Goal: Transaction & Acquisition: Book appointment/travel/reservation

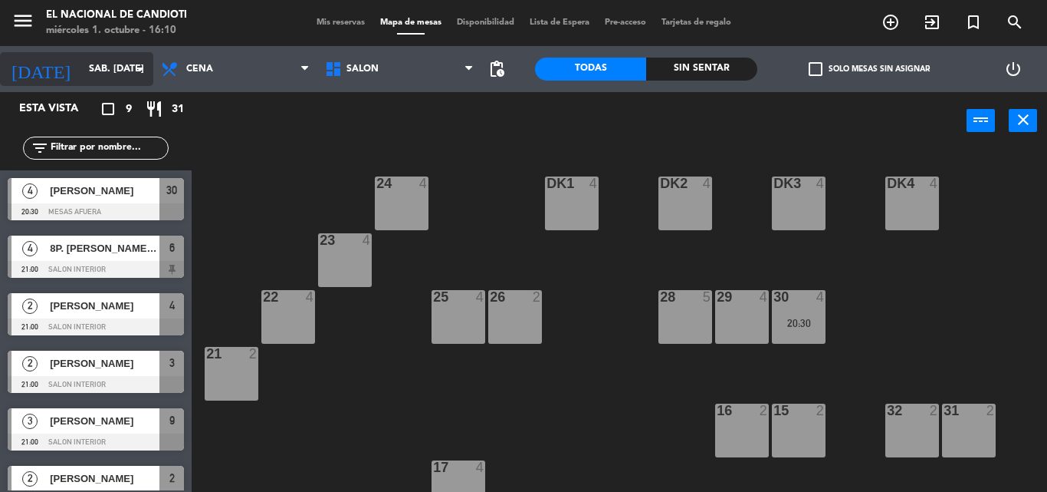
click at [140, 74] on icon "arrow_drop_down" at bounding box center [140, 69] width 18 height 18
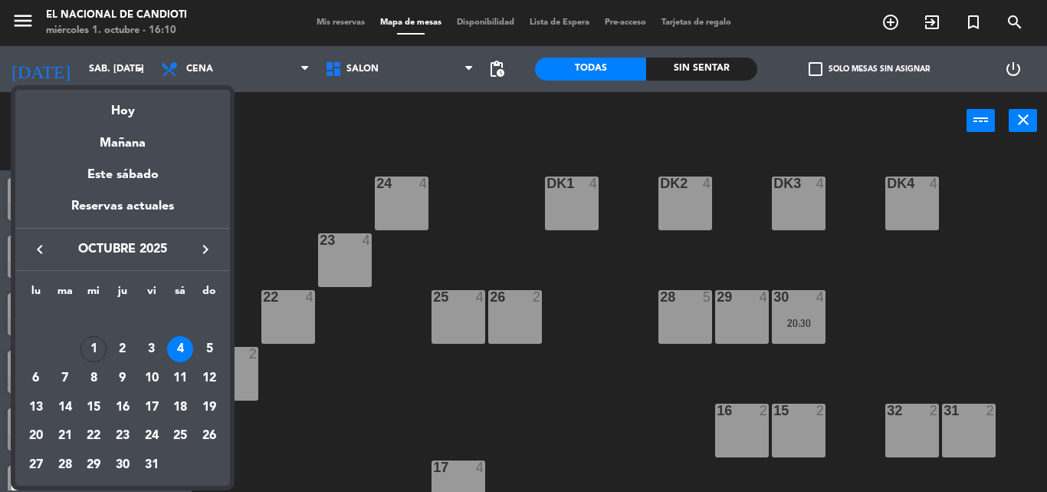
click at [179, 347] on div "4" at bounding box center [180, 349] width 26 height 26
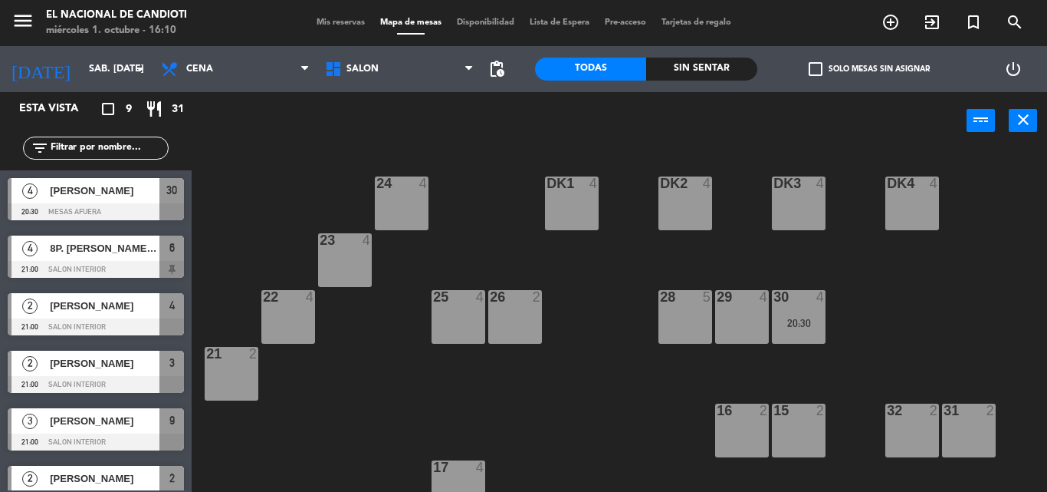
click at [209, 90] on div "Almuerzo Cena Cena Almuerzo Cena" at bounding box center [235, 69] width 164 height 46
click at [218, 81] on span "Cena" at bounding box center [235, 69] width 164 height 34
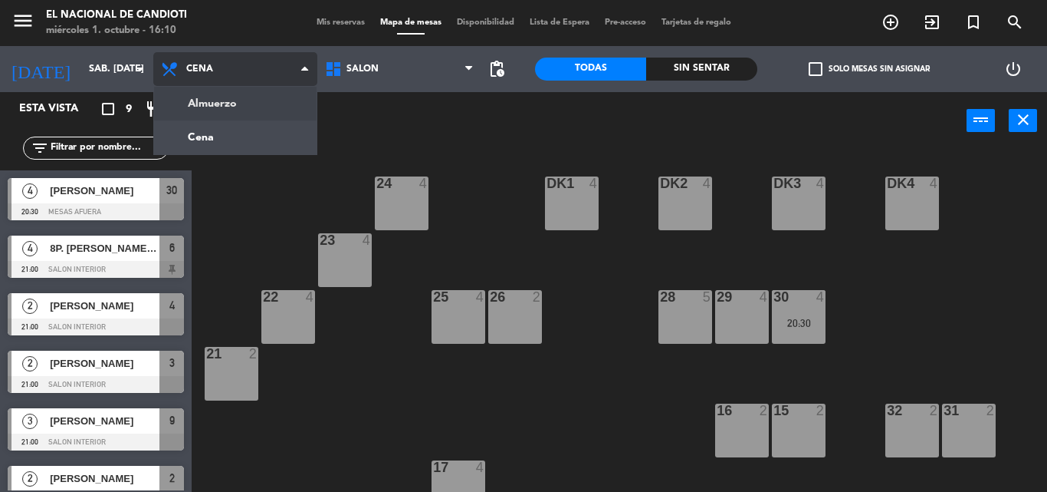
click at [219, 107] on ng-component "menu El Nacional de Candioti miércoles 1. octubre - 16:10 Mis reservas Mapa de …" at bounding box center [523, 246] width 1047 height 492
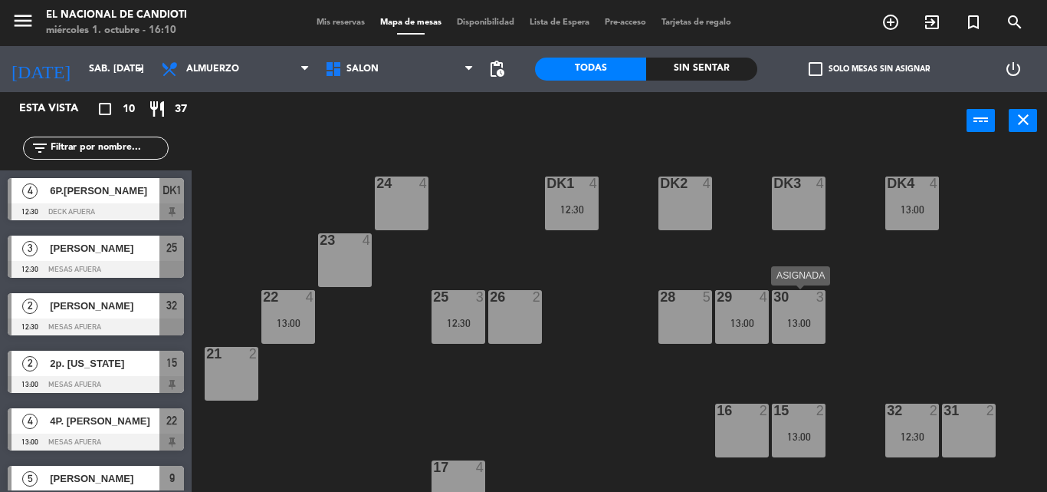
click at [791, 298] on div at bounding box center [798, 297] width 25 height 14
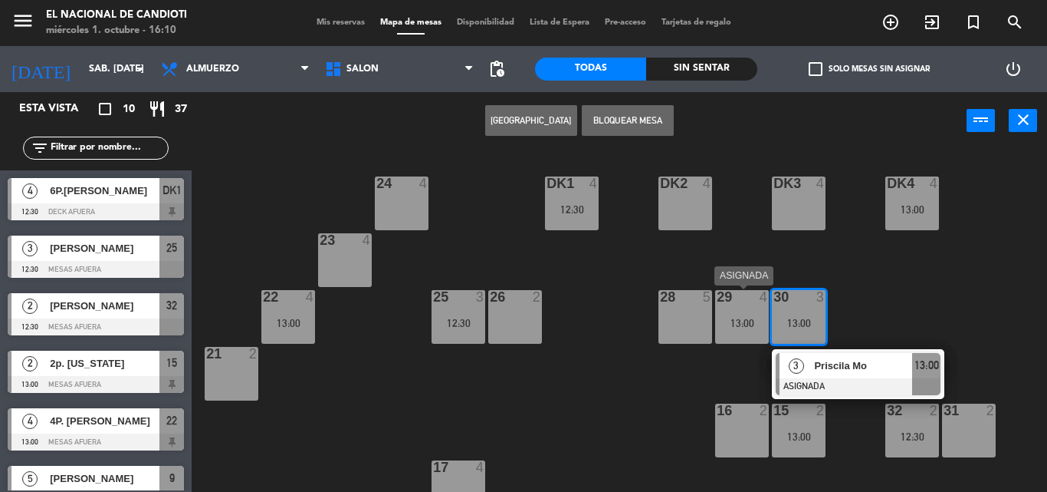
click at [741, 332] on div "29 4 13:00" at bounding box center [742, 317] width 54 height 54
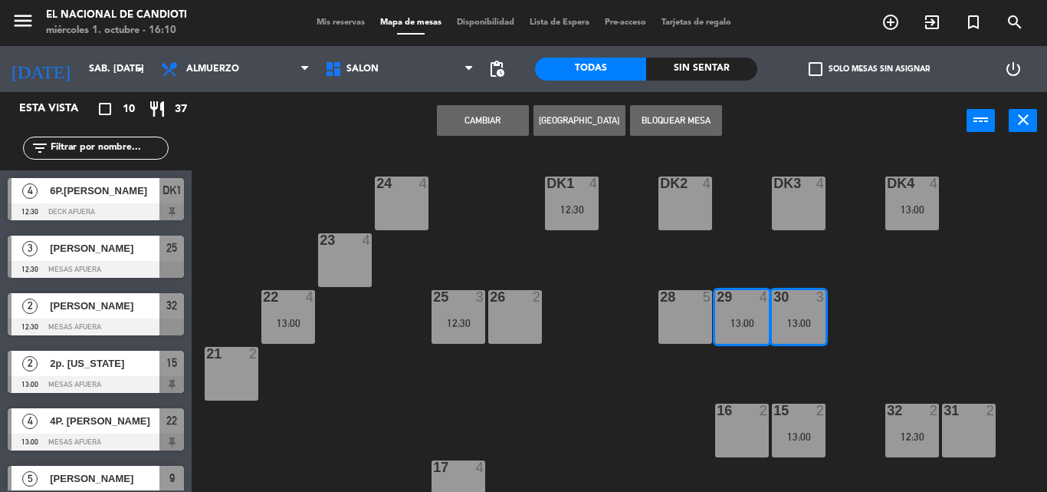
click at [741, 332] on div "29 4 13:00" at bounding box center [742, 317] width 54 height 54
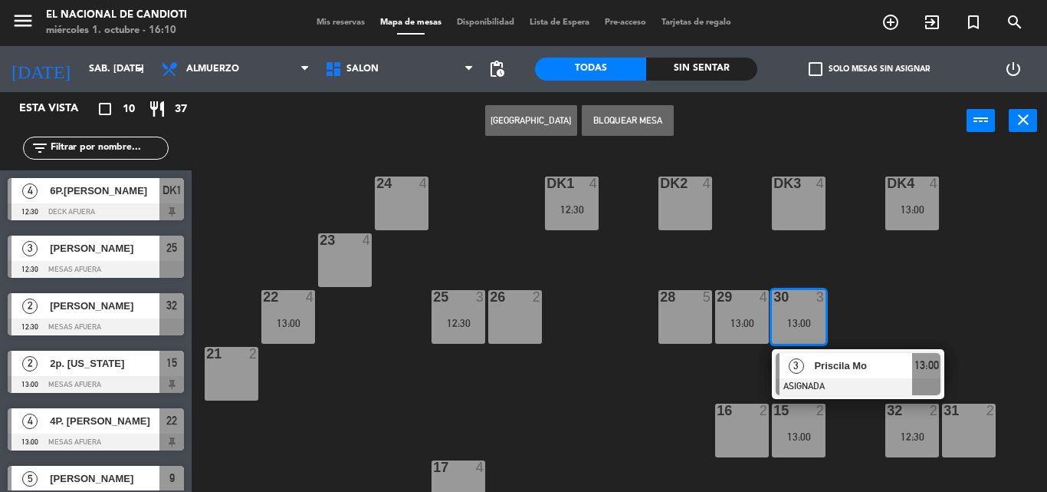
click at [794, 299] on div at bounding box center [798, 297] width 25 height 14
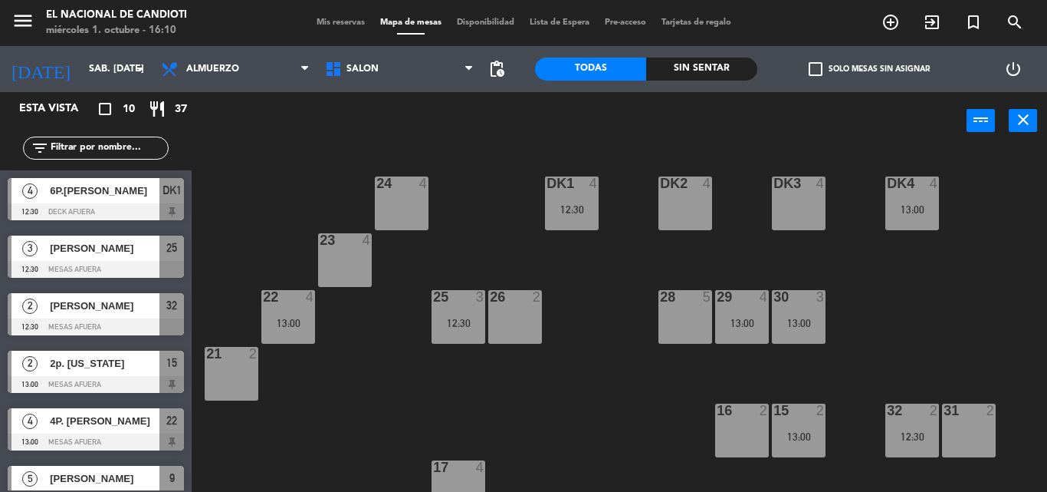
click at [763, 319] on div "13:00" at bounding box center [742, 322] width 54 height 11
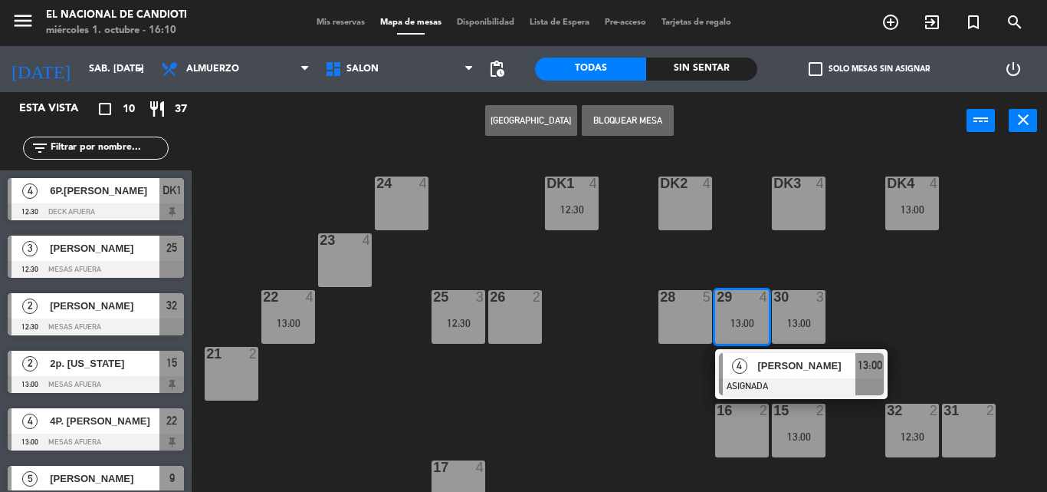
click at [763, 319] on div "13:00" at bounding box center [742, 322] width 54 height 11
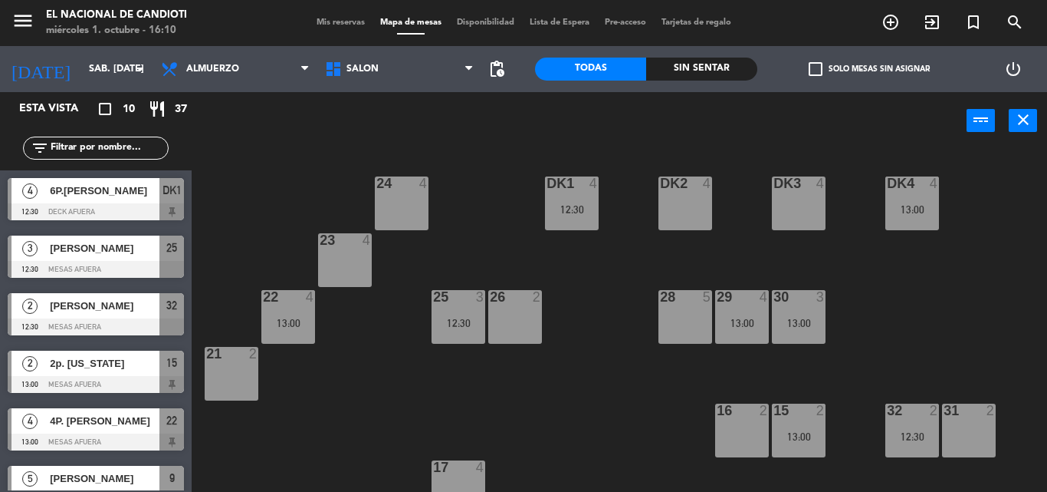
click at [696, 331] on div "28 5" at bounding box center [686, 317] width 54 height 54
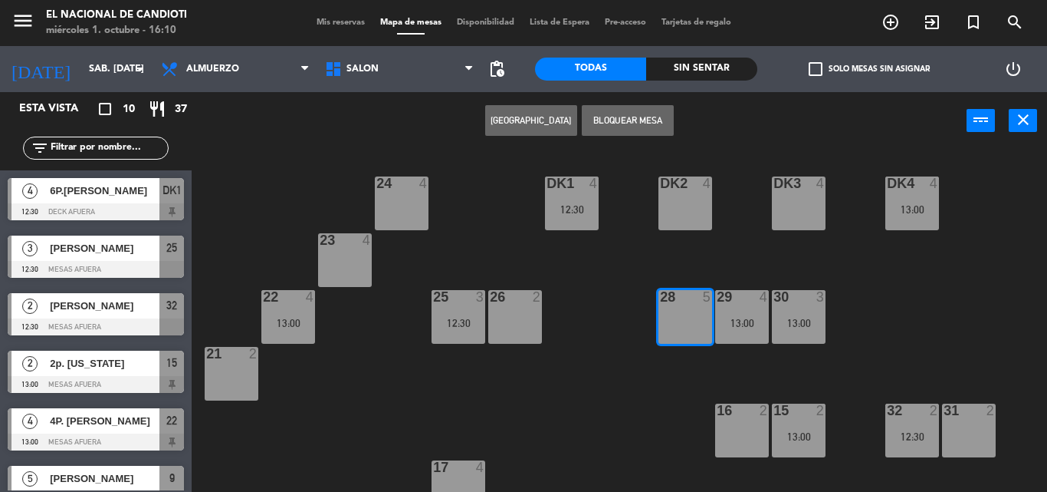
click at [563, 126] on button "[GEOGRAPHIC_DATA]" at bounding box center [531, 120] width 92 height 31
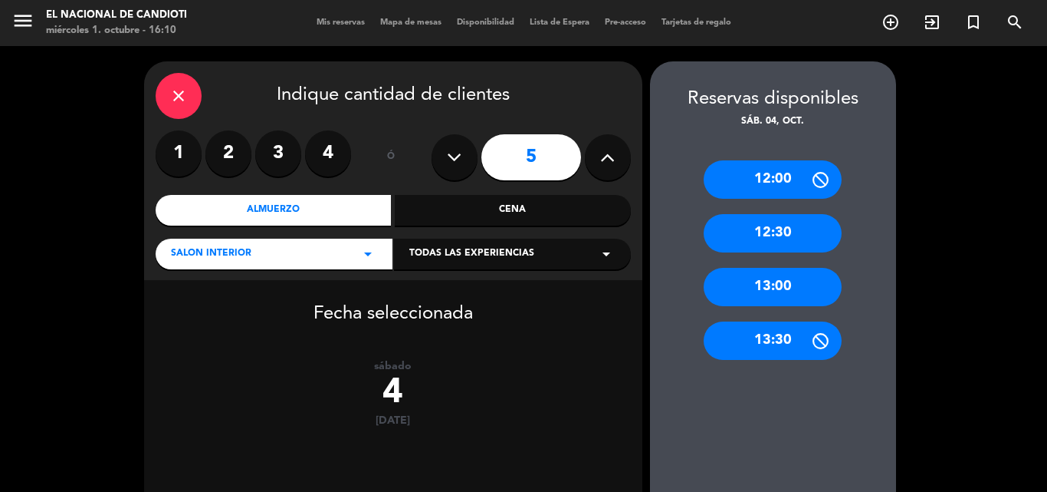
click at [797, 289] on div "13:00" at bounding box center [773, 287] width 138 height 38
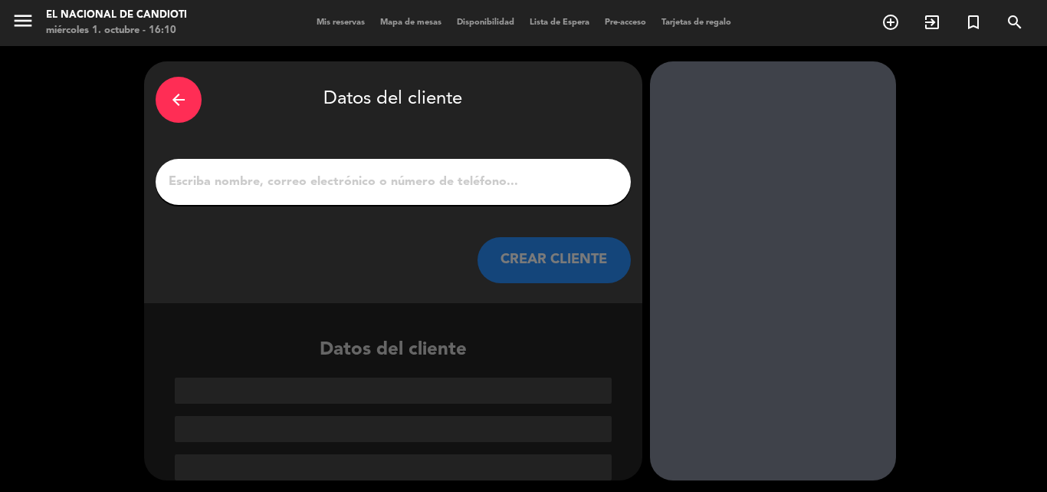
click at [232, 184] on input "1" at bounding box center [393, 181] width 452 height 21
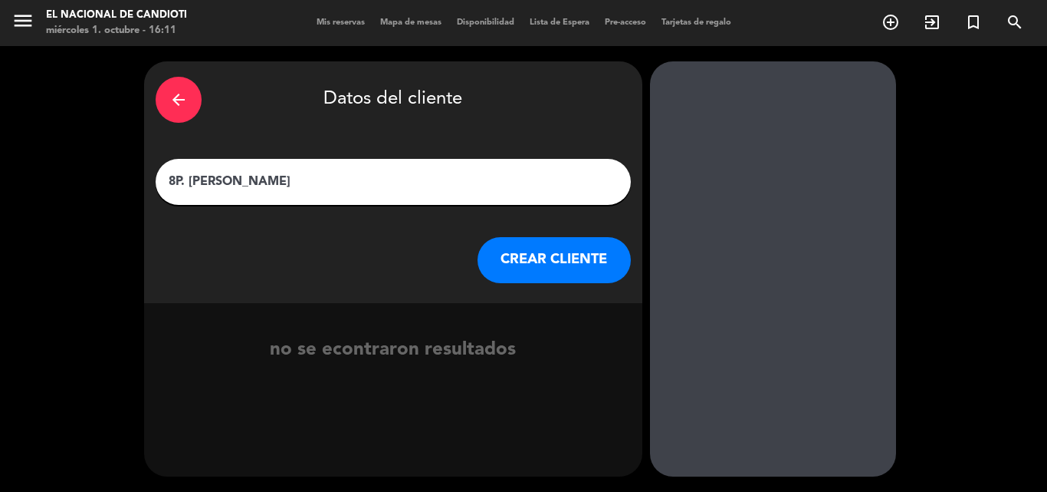
type input "8P. [PERSON_NAME]"
click at [526, 248] on button "CREAR CLIENTE" at bounding box center [554, 260] width 153 height 46
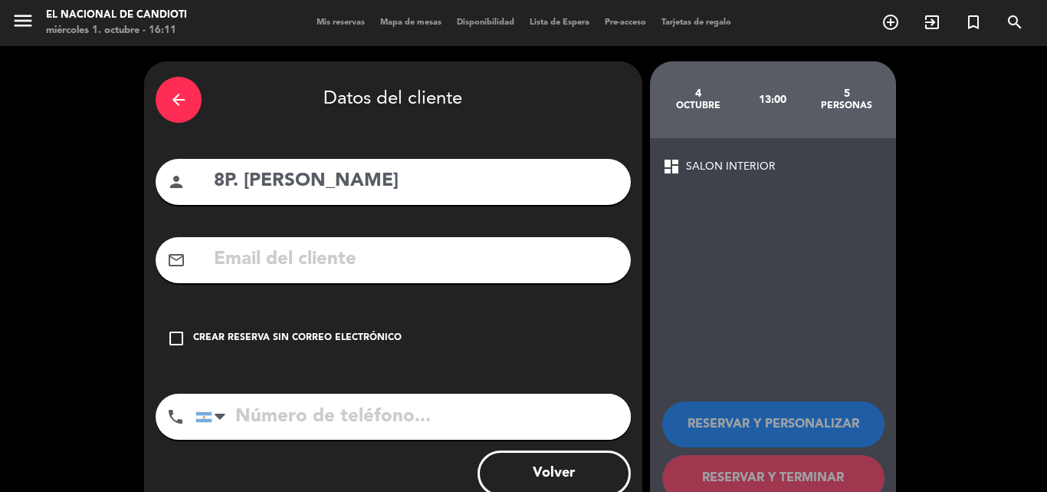
drag, startPoint x: 216, startPoint y: 336, endPoint x: 295, endPoint y: 298, distance: 87.5
click at [217, 336] on div "Crear reserva sin correo electrónico" at bounding box center [297, 337] width 209 height 15
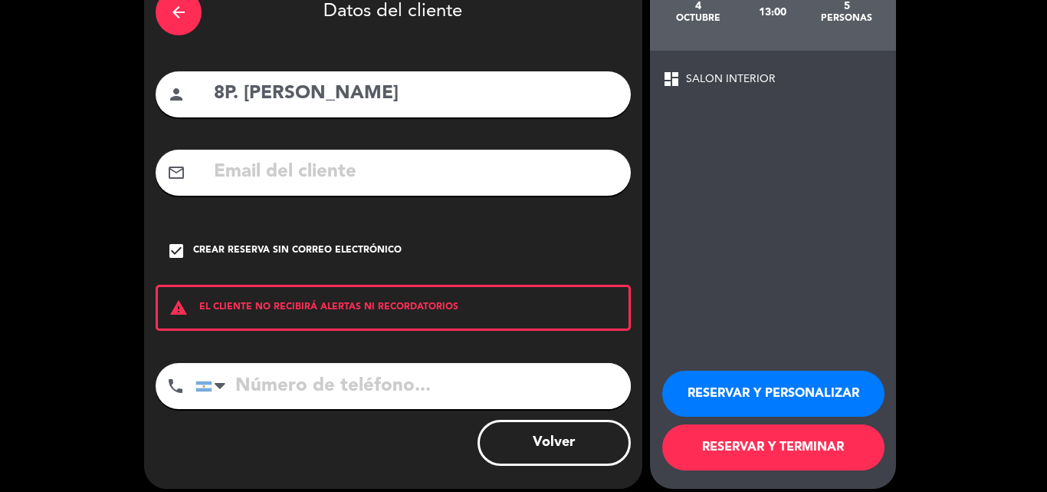
scroll to position [100, 0]
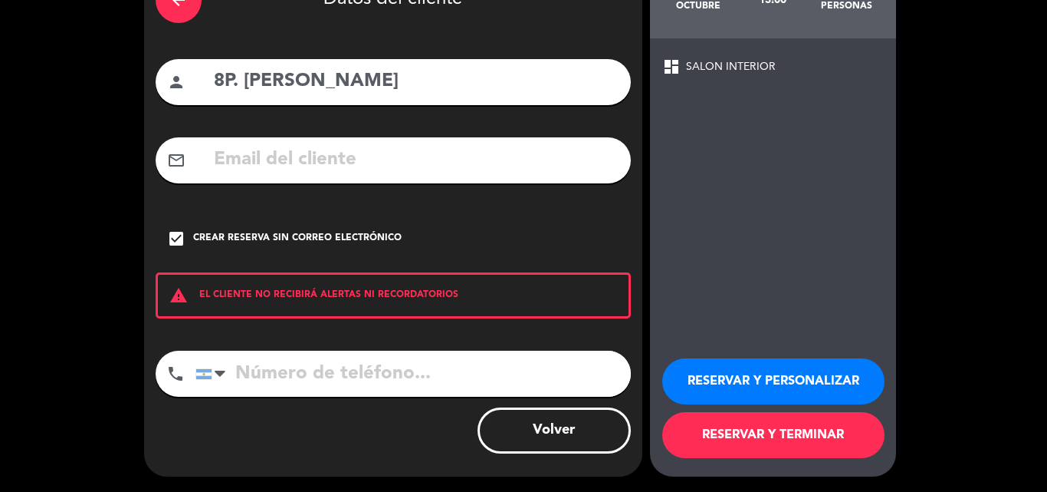
click at [725, 445] on button "RESERVAR Y TERMINAR" at bounding box center [774, 435] width 222 height 46
